Goal: Information Seeking & Learning: Learn about a topic

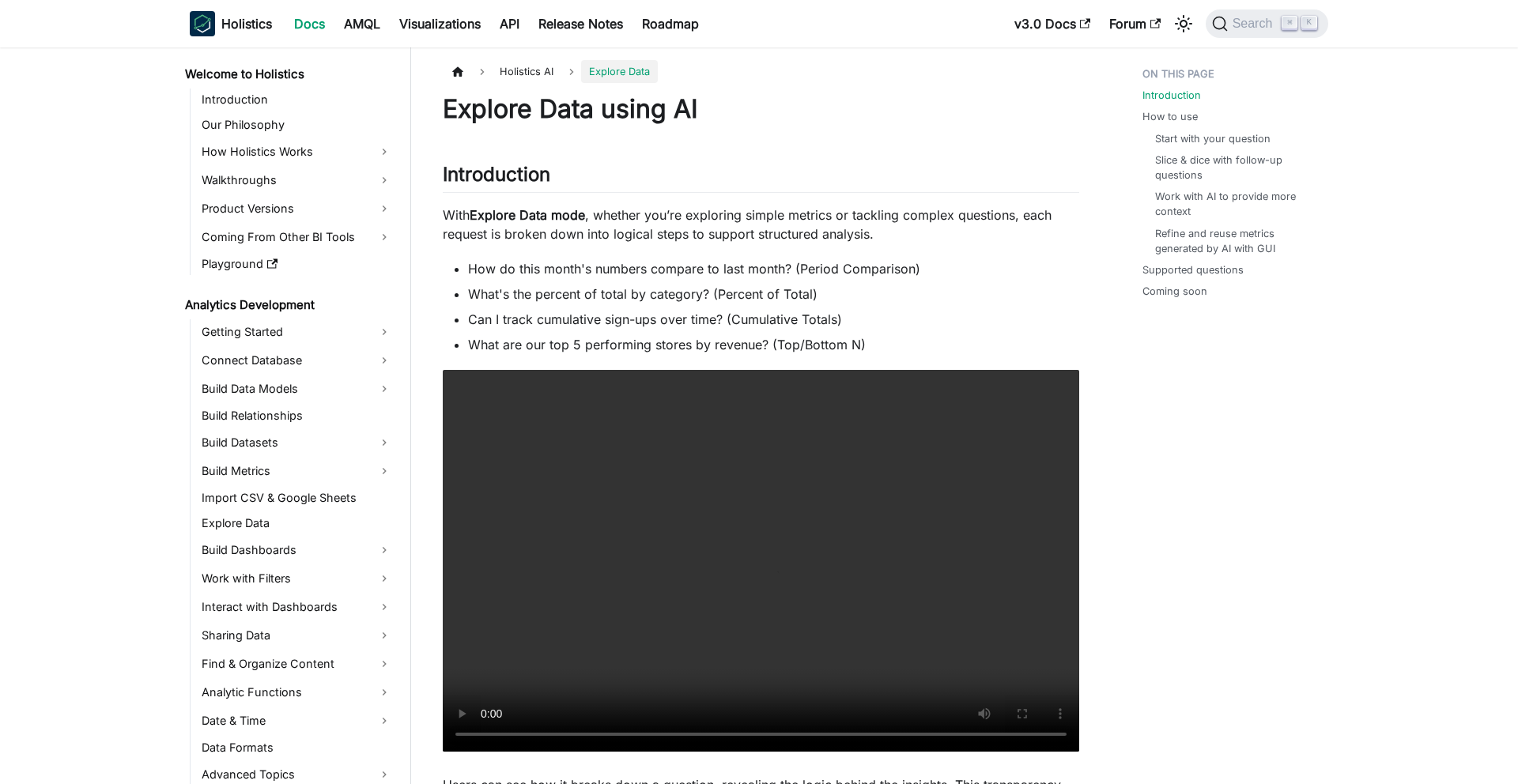
scroll to position [731, 0]
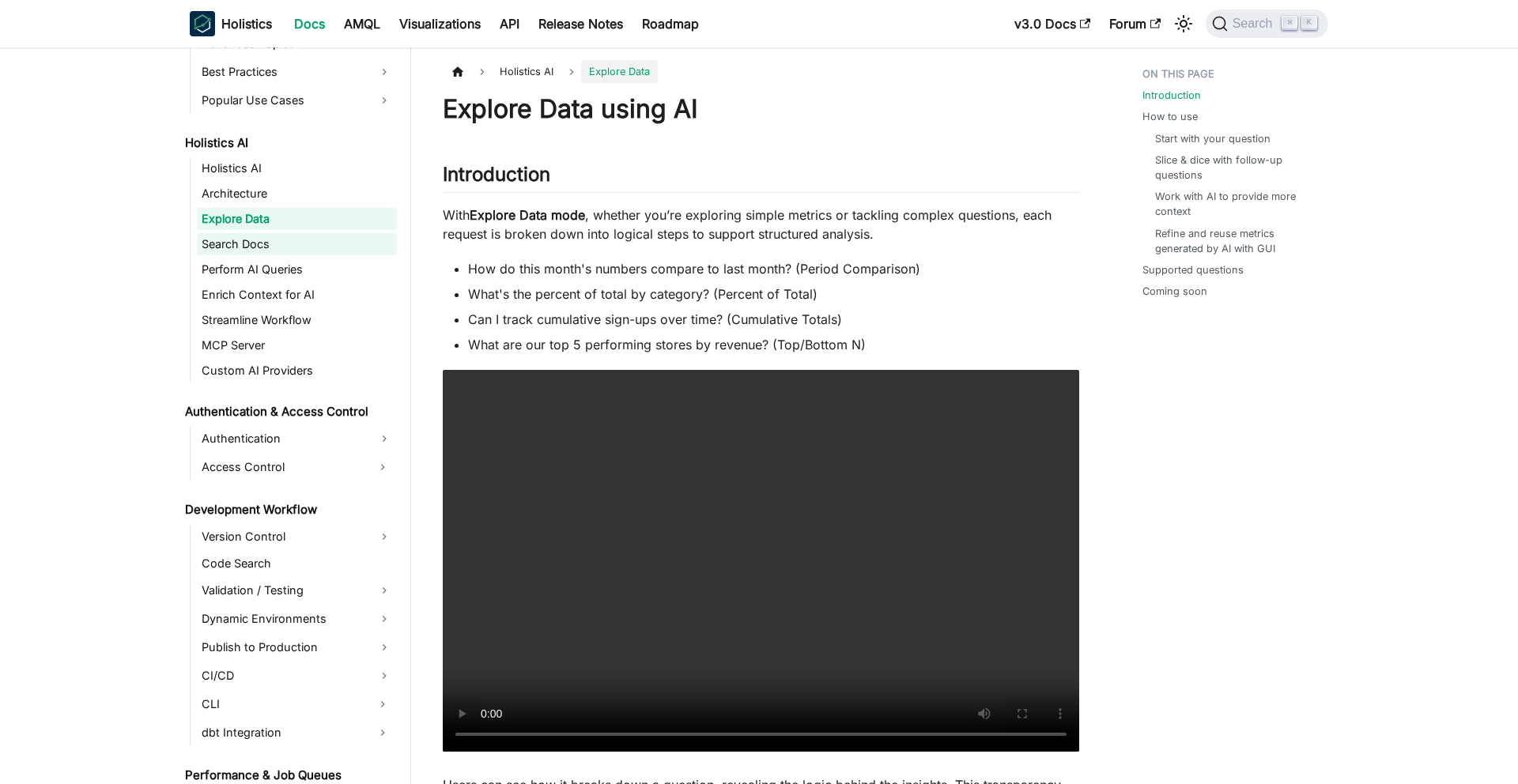
click at [285, 243] on link "Search Docs" at bounding box center [297, 244] width 200 height 22
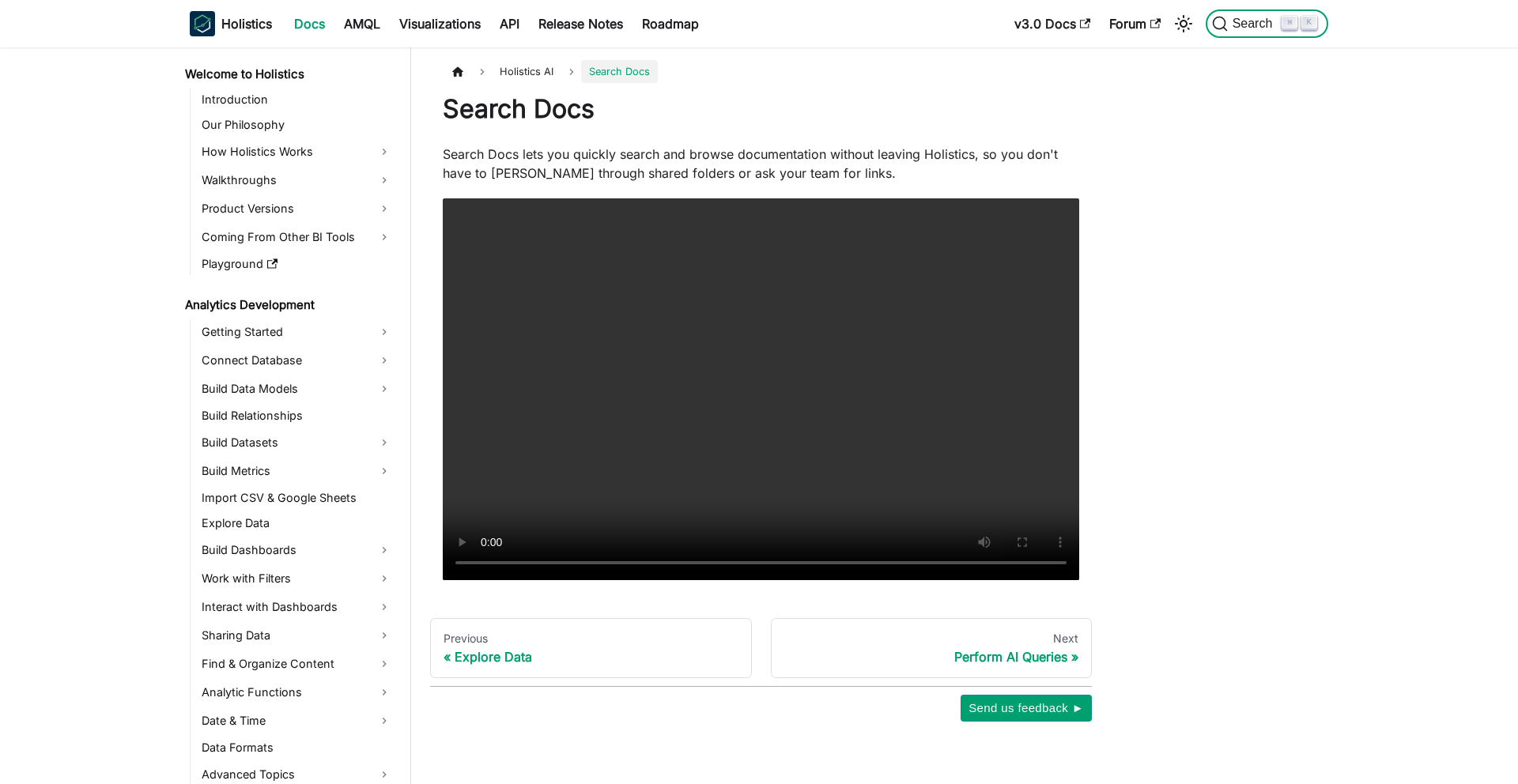
click at [1230, 31] on span "Search" at bounding box center [1247, 23] width 71 height 16
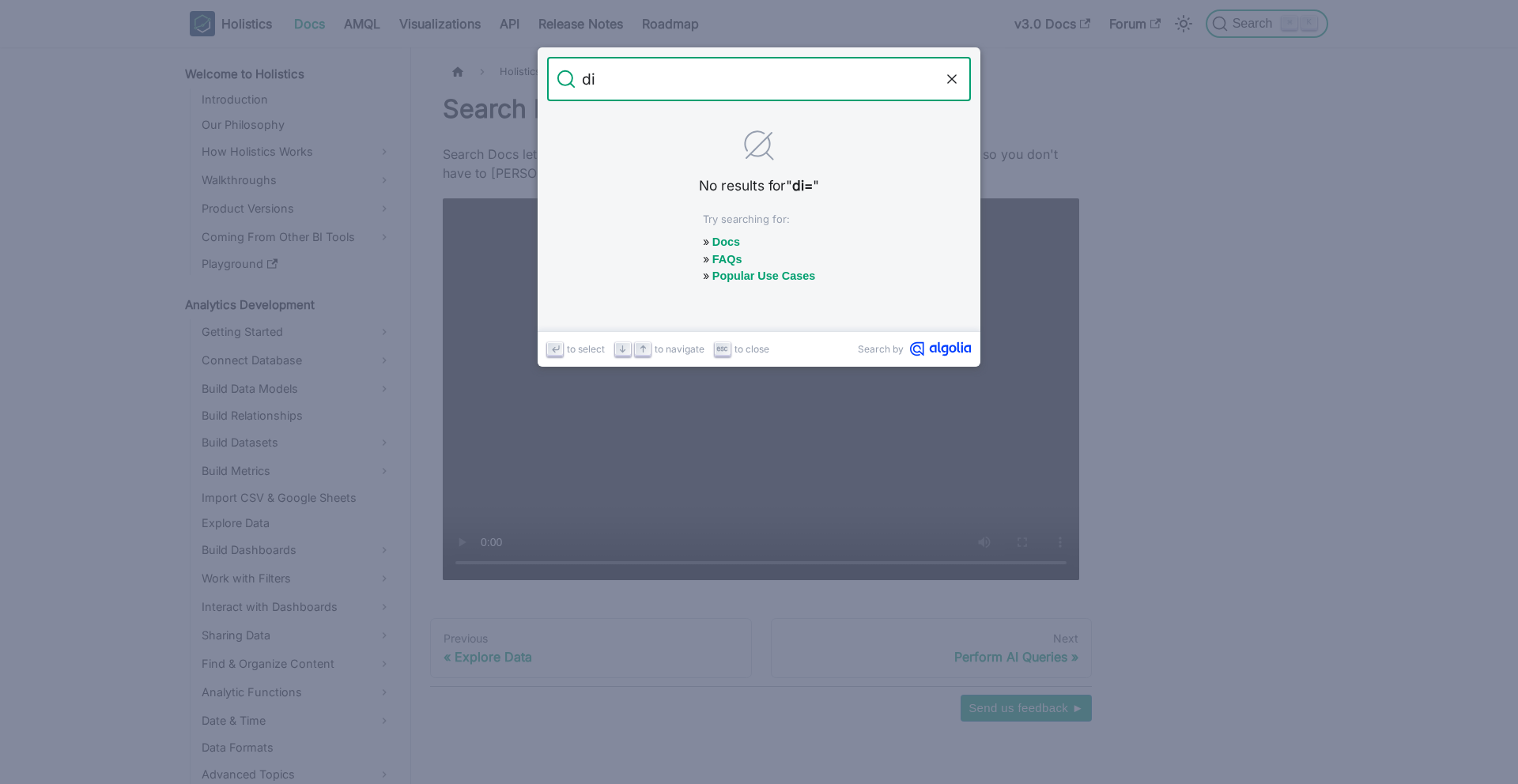
type input "d"
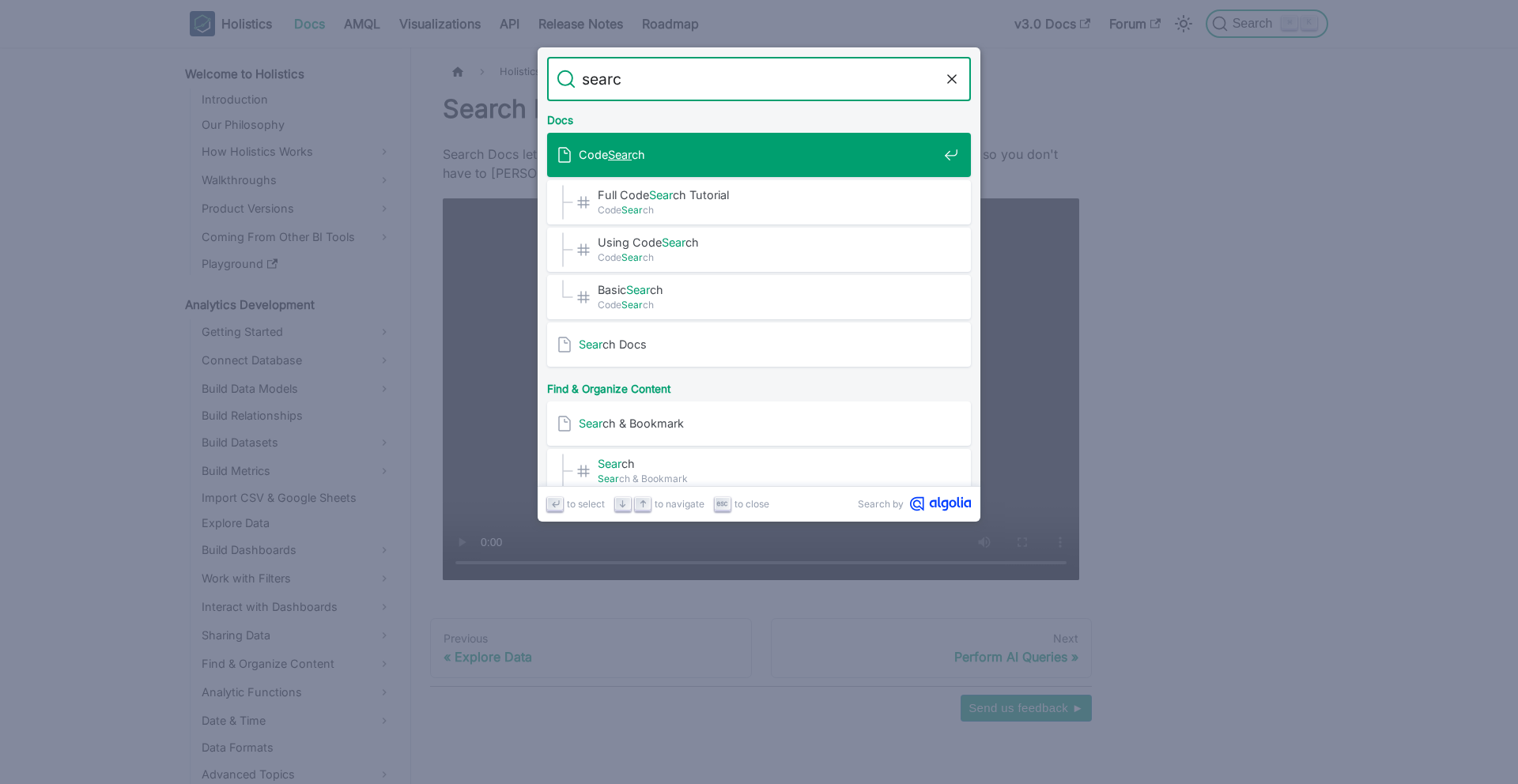
type input "search"
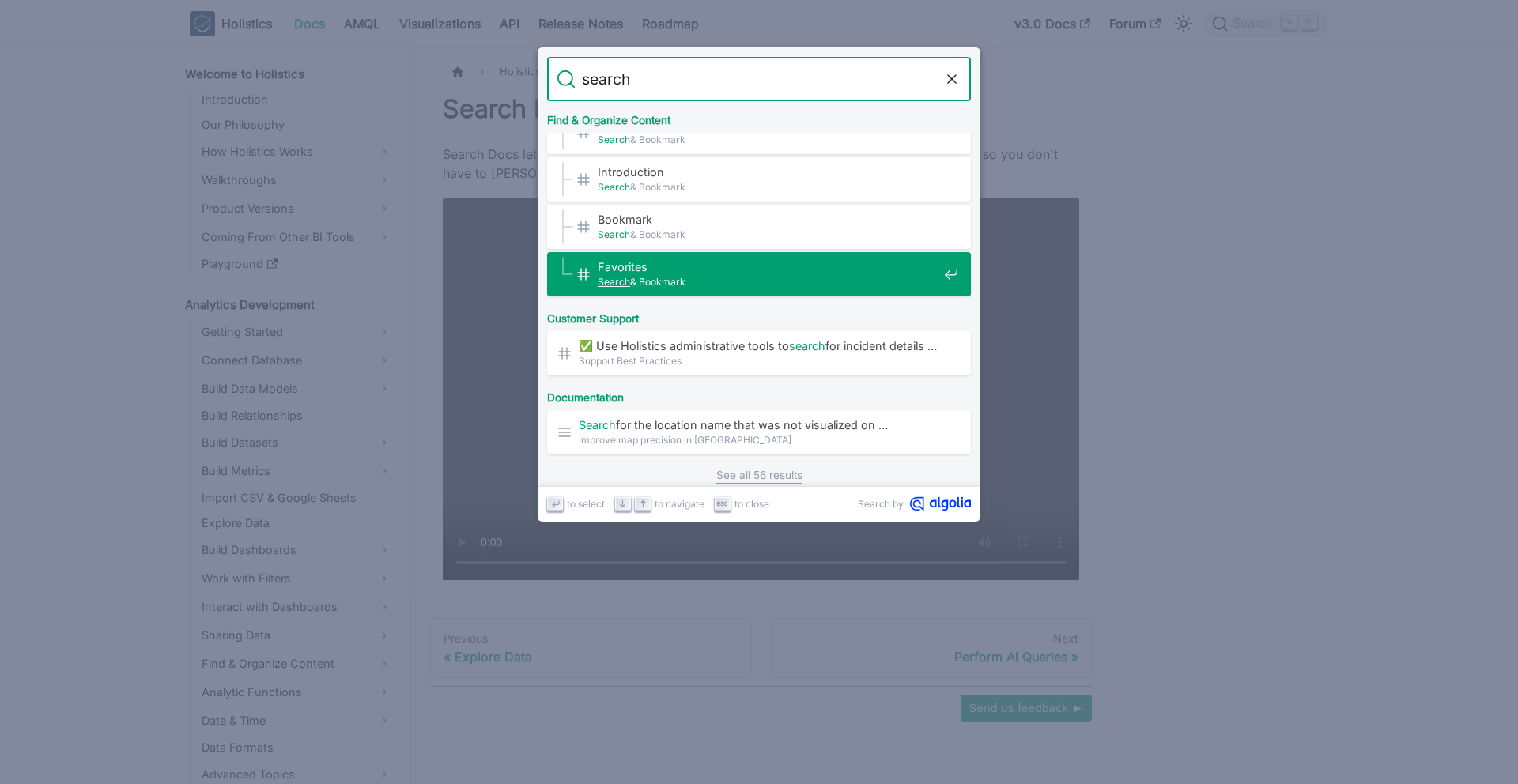
scroll to position [213, 0]
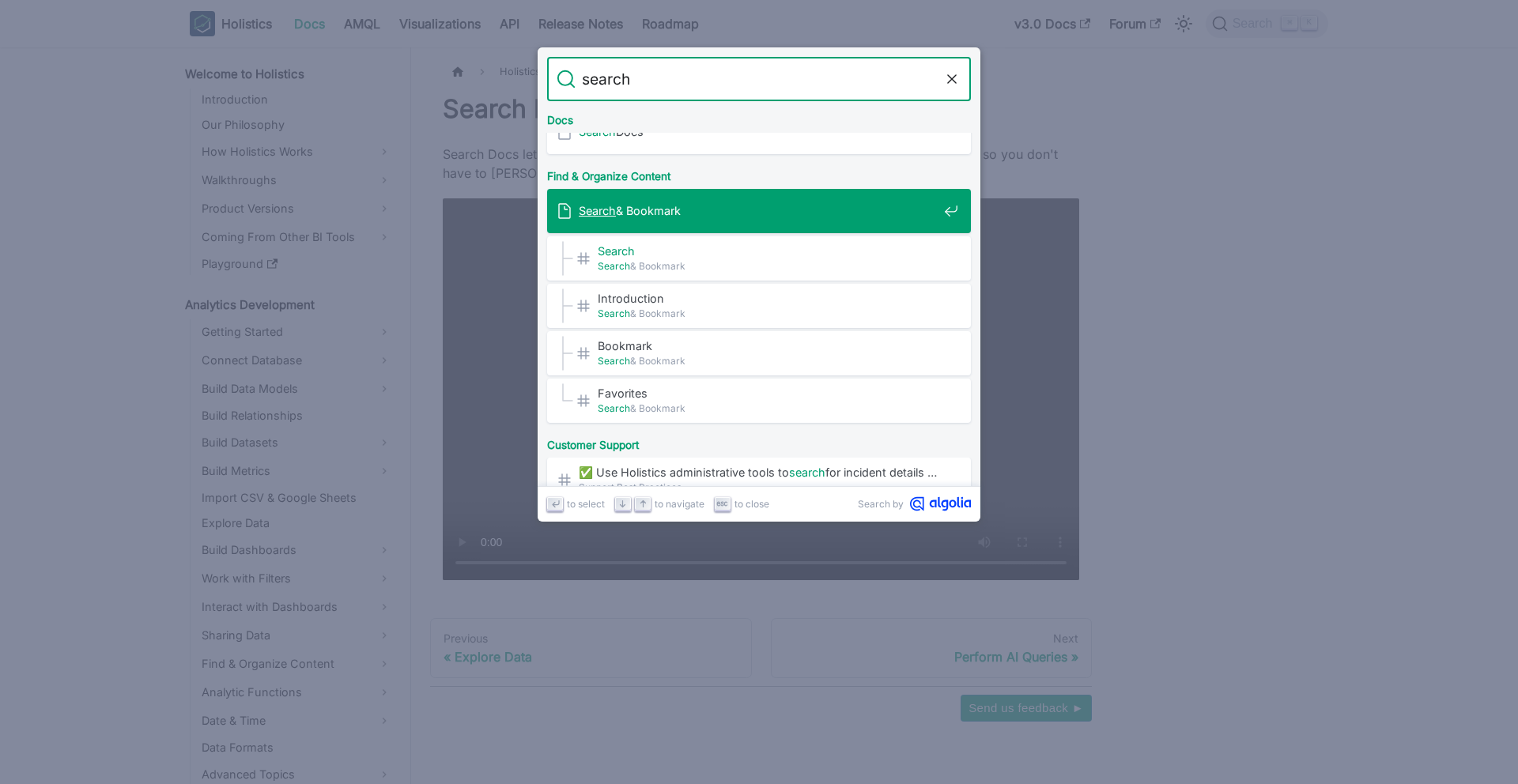
click at [669, 201] on div "Search & Bookmark" at bounding box center [764, 210] width 415 height 44
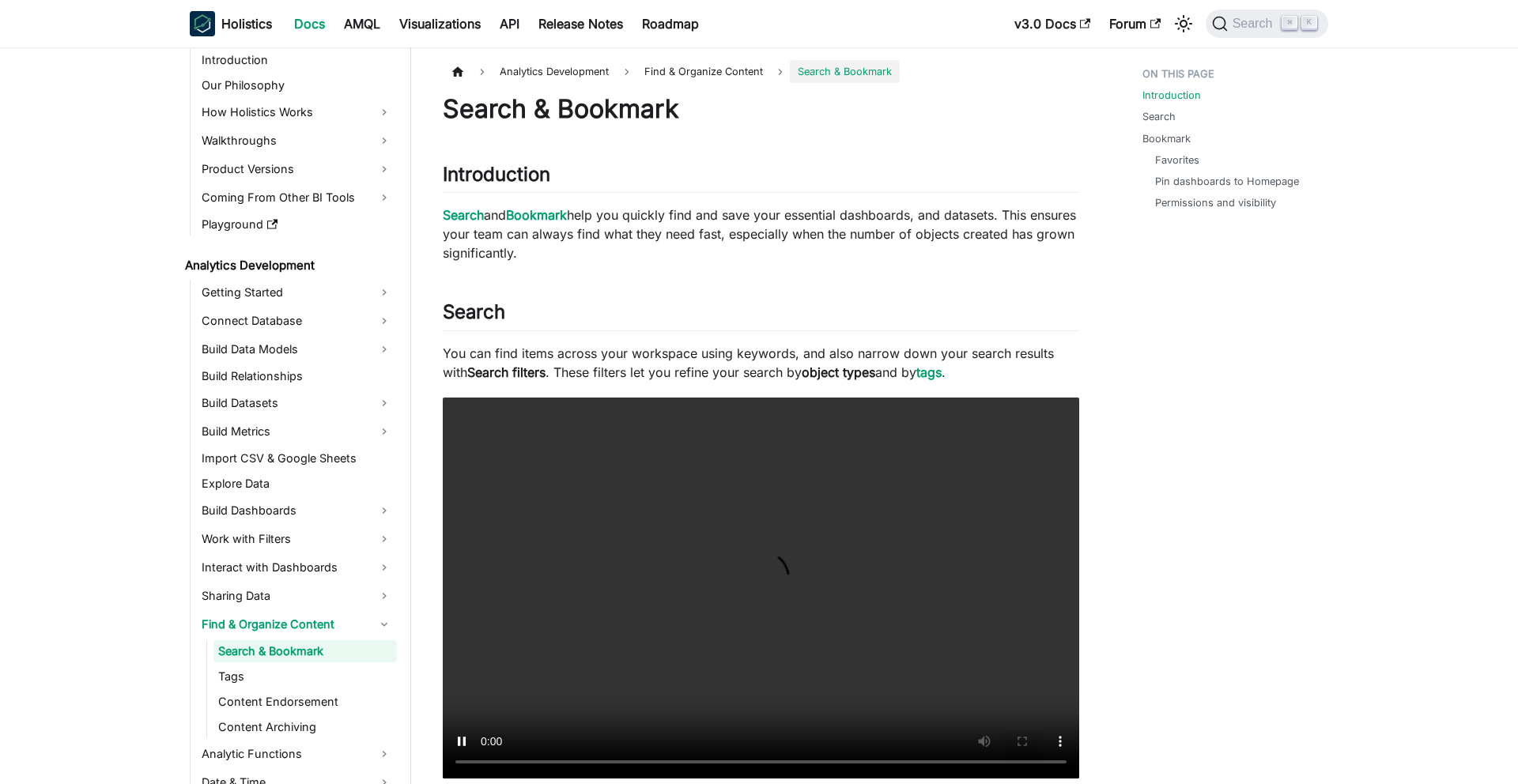
scroll to position [40, 0]
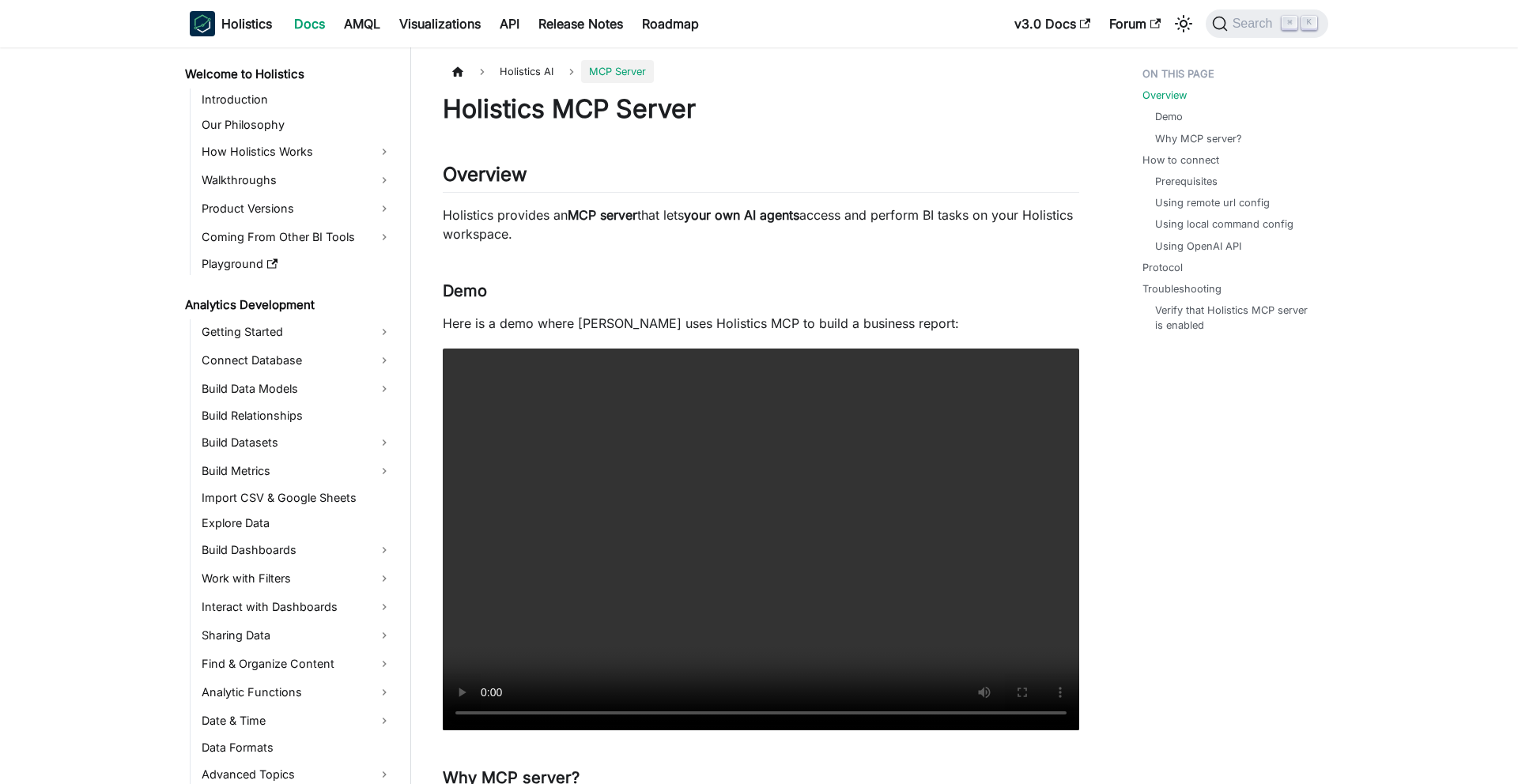
scroll to position [177, 0]
